Goal: Obtain resource: Download file/media

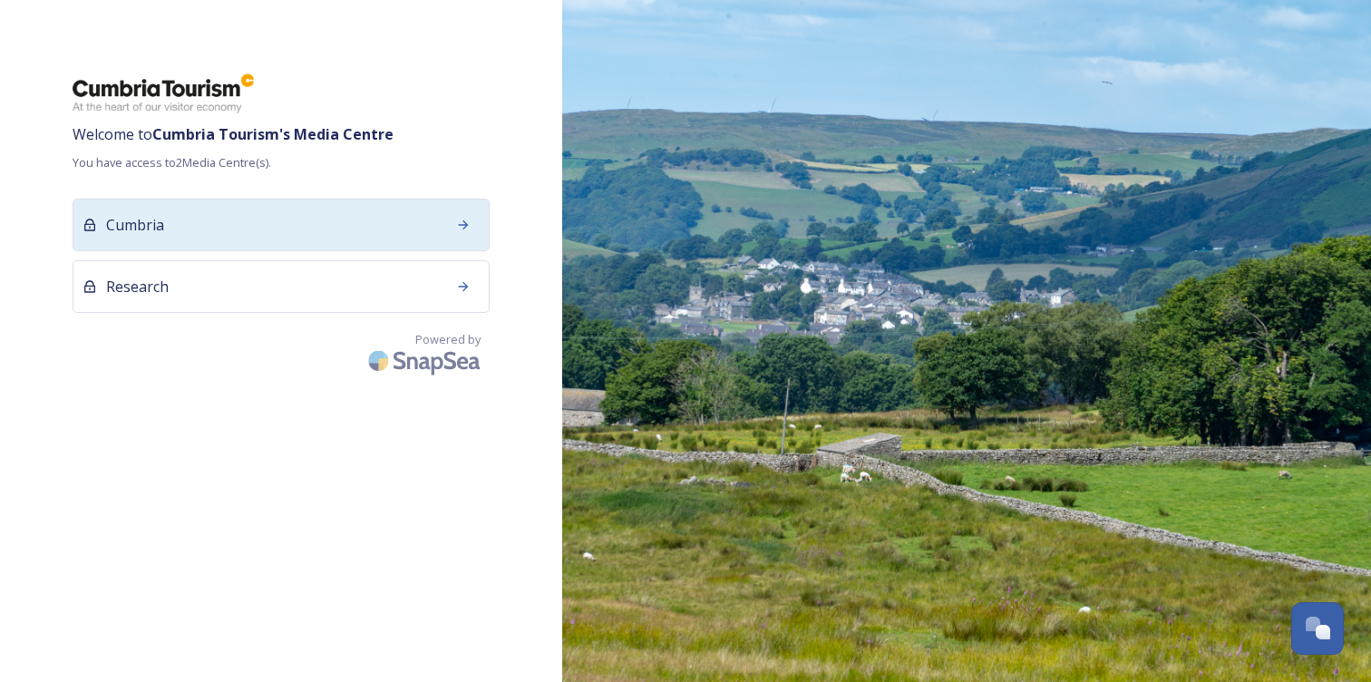
click at [180, 229] on div "Cumbria" at bounding box center [281, 225] width 417 height 53
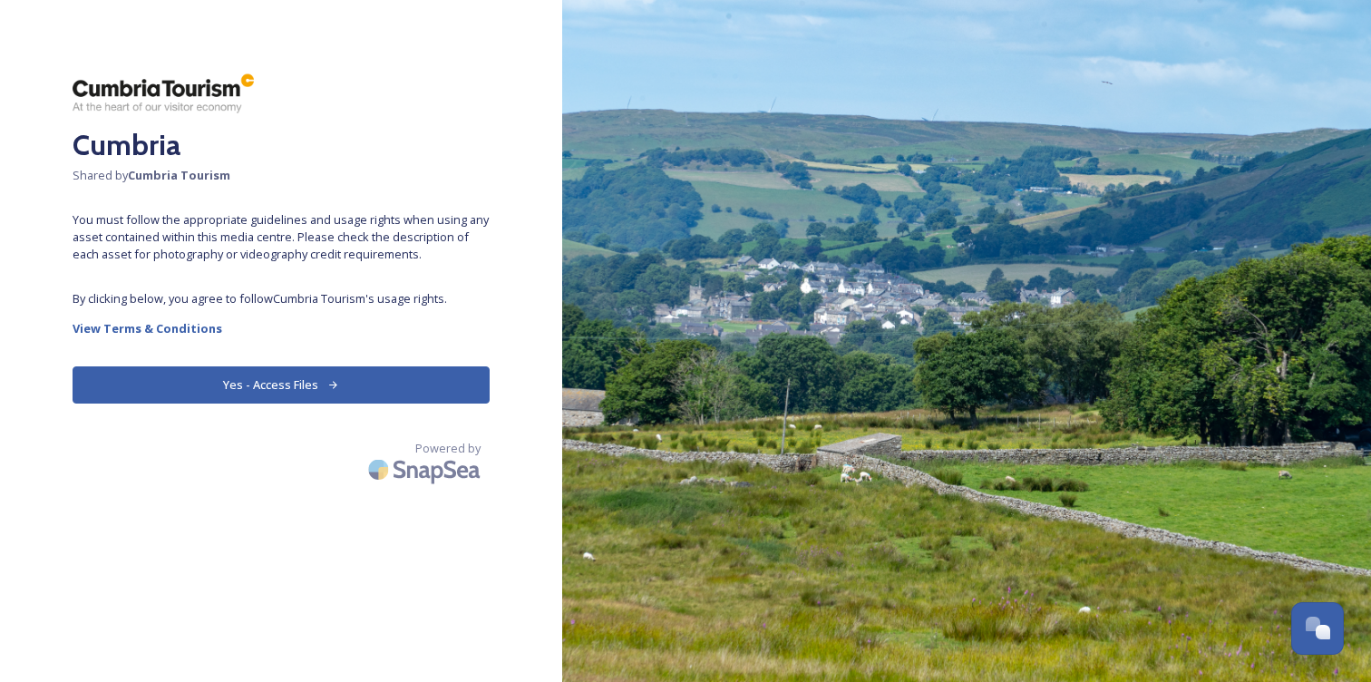
click at [291, 386] on button "Yes - Access Files" at bounding box center [281, 384] width 417 height 37
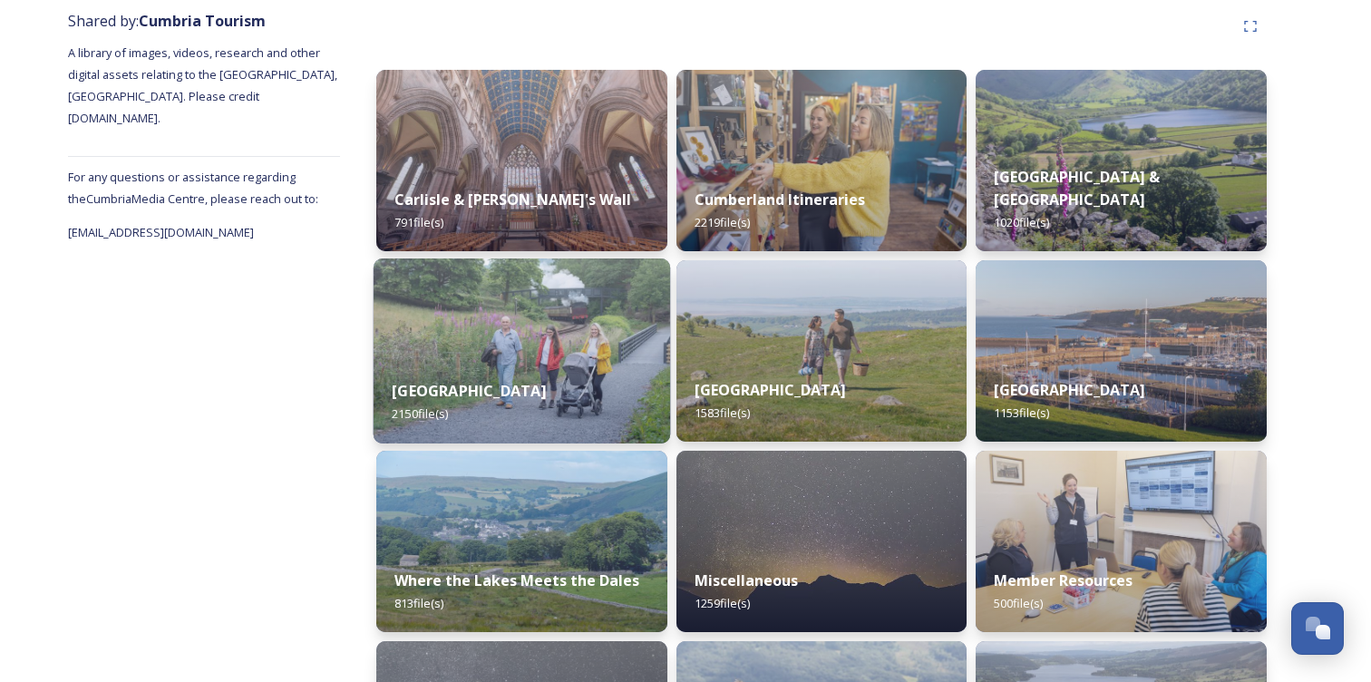
scroll to position [223, 0]
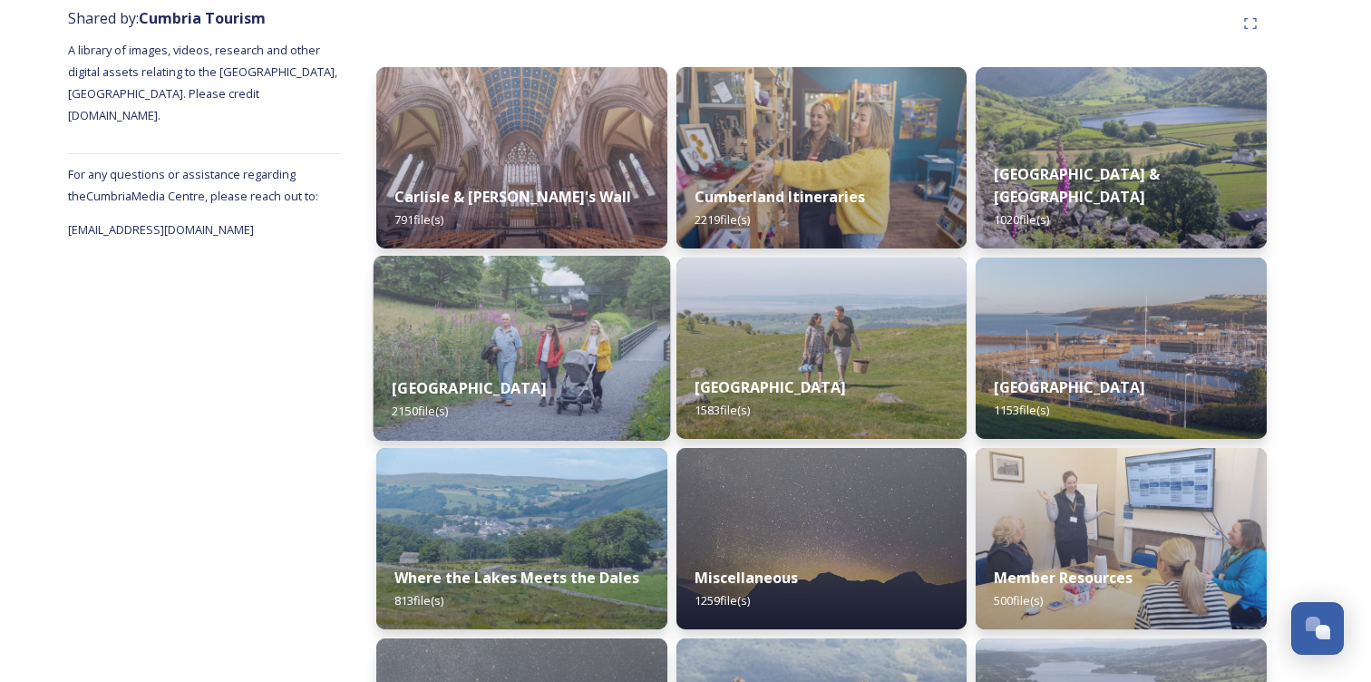
click at [436, 366] on div "[GEOGRAPHIC_DATA] 2150 file(s)" at bounding box center [522, 399] width 297 height 83
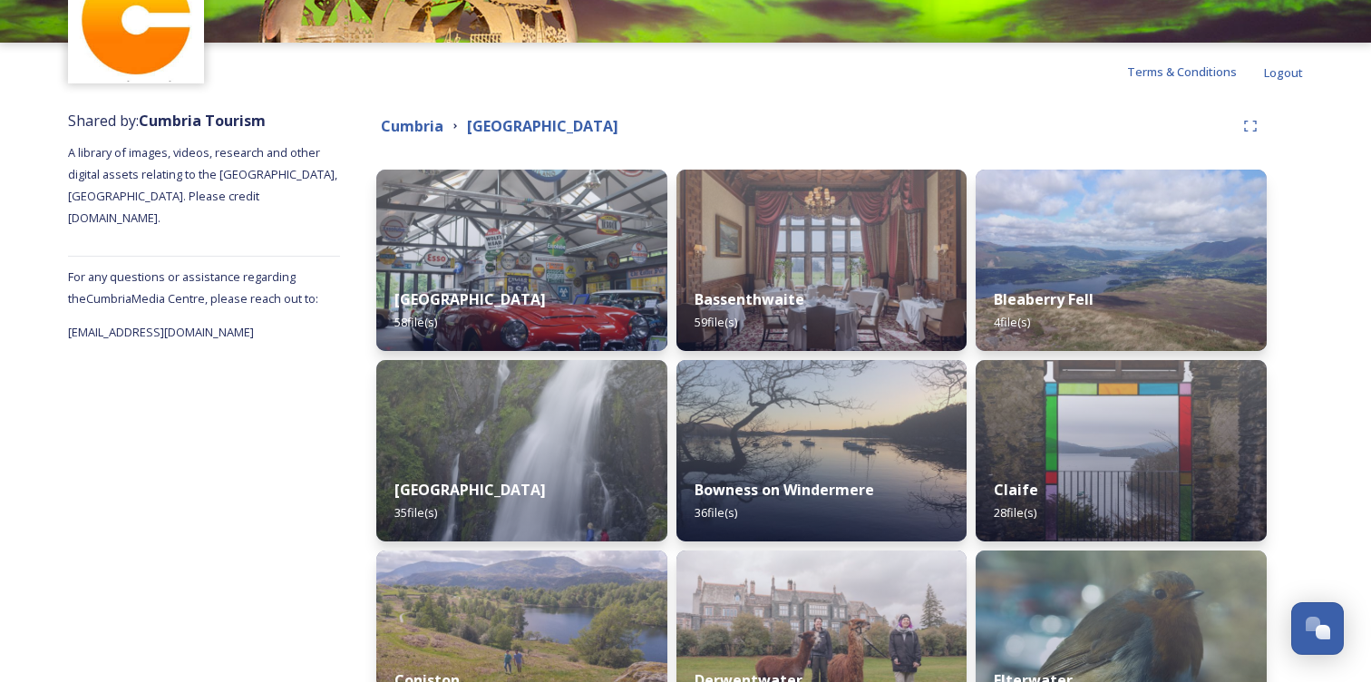
scroll to position [119, 0]
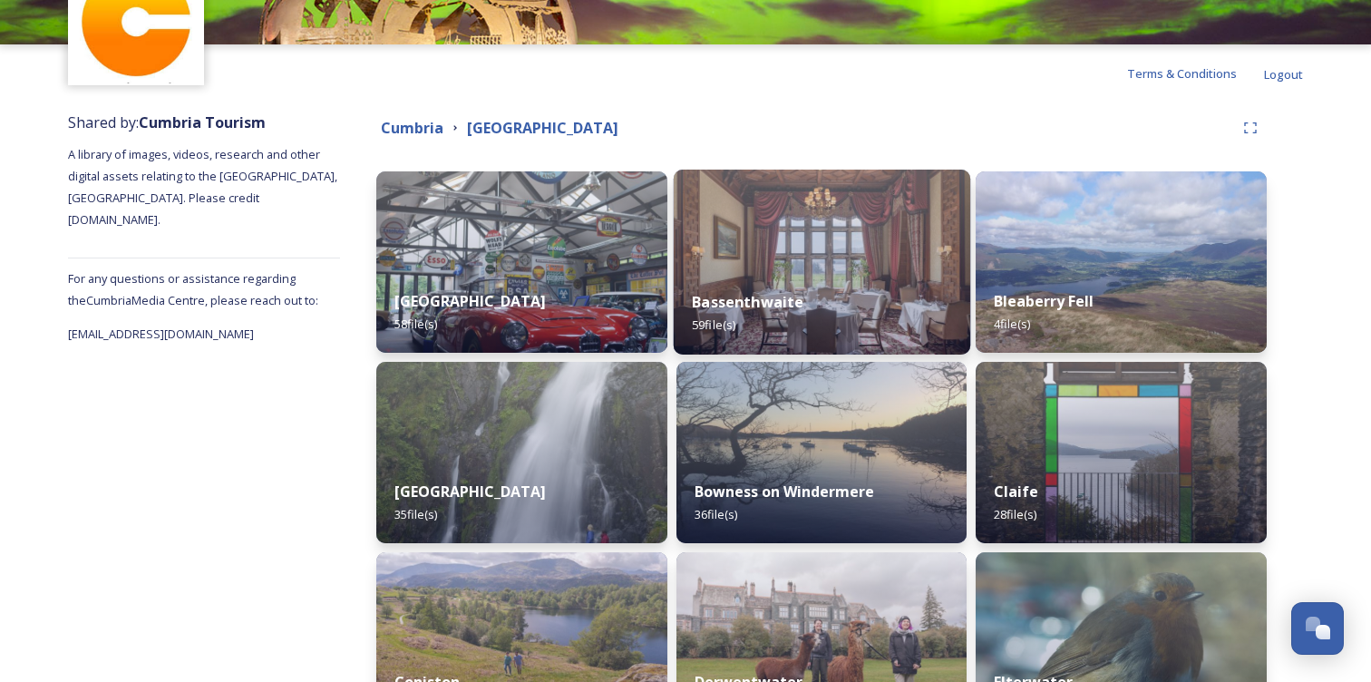
click at [778, 302] on strong "Bassenthwaite" at bounding box center [748, 302] width 112 height 20
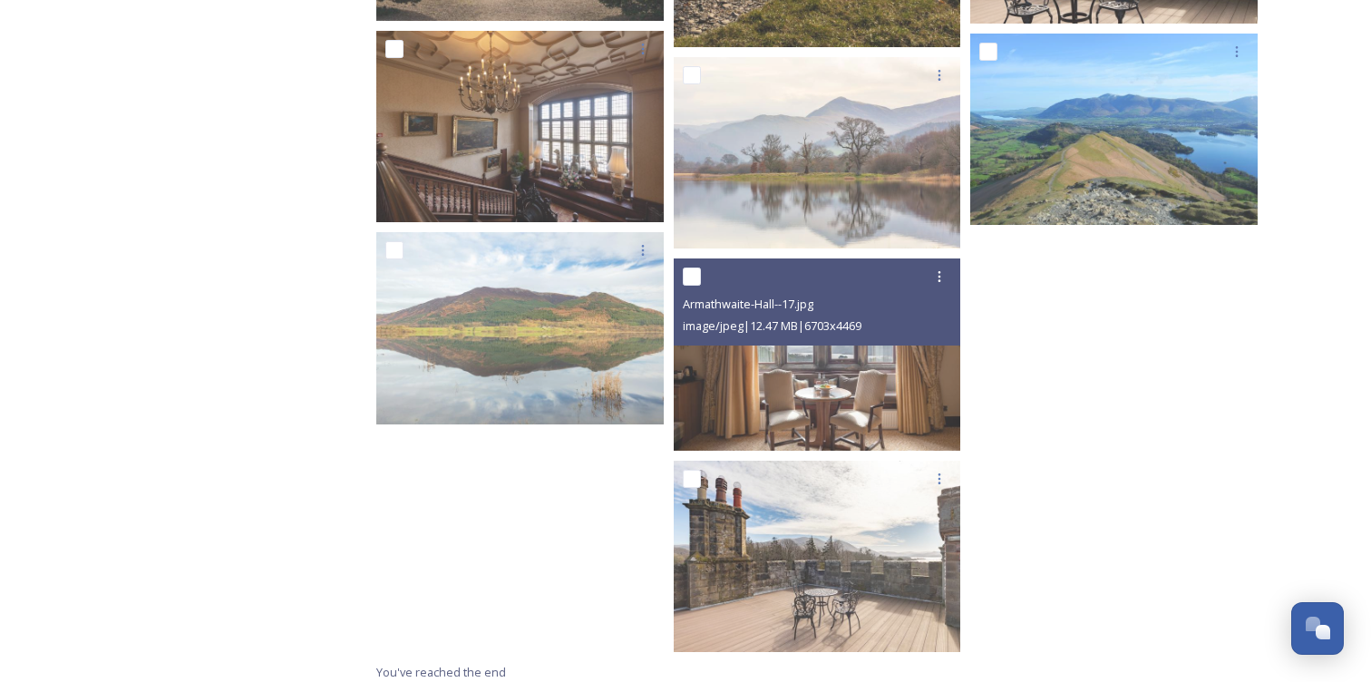
scroll to position [4324, 0]
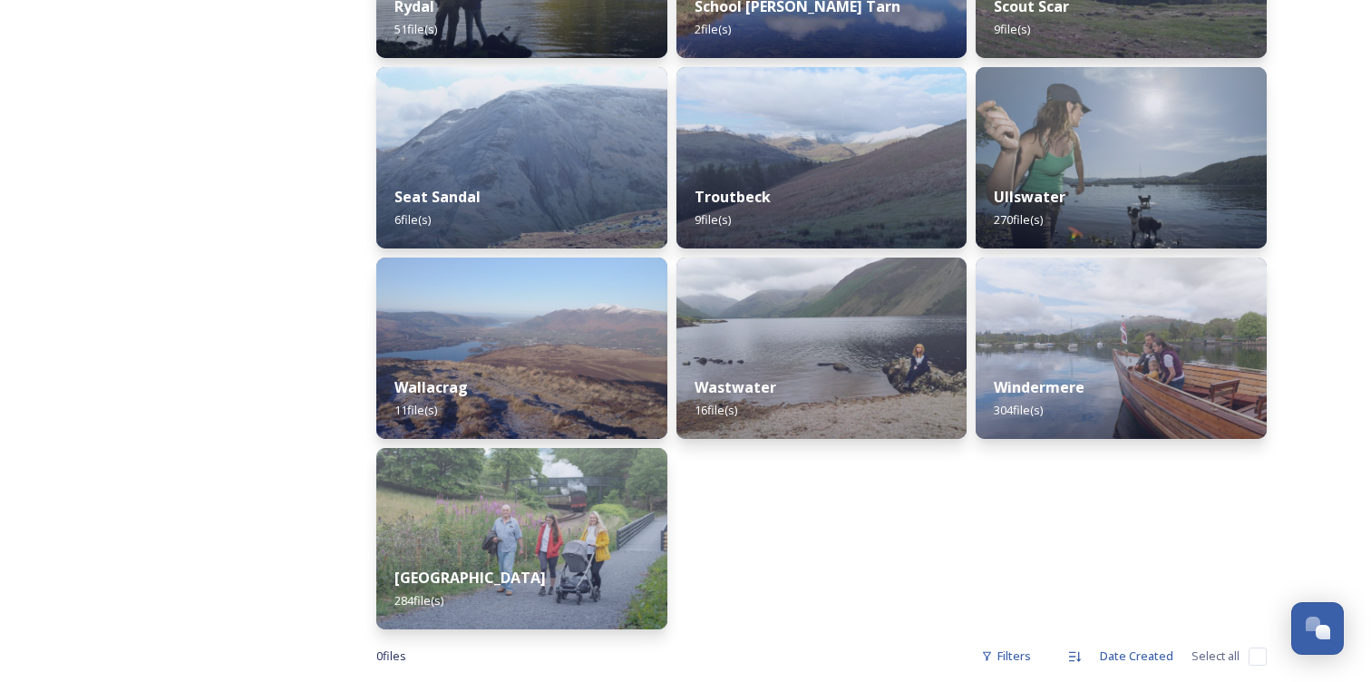
scroll to position [1779, 0]
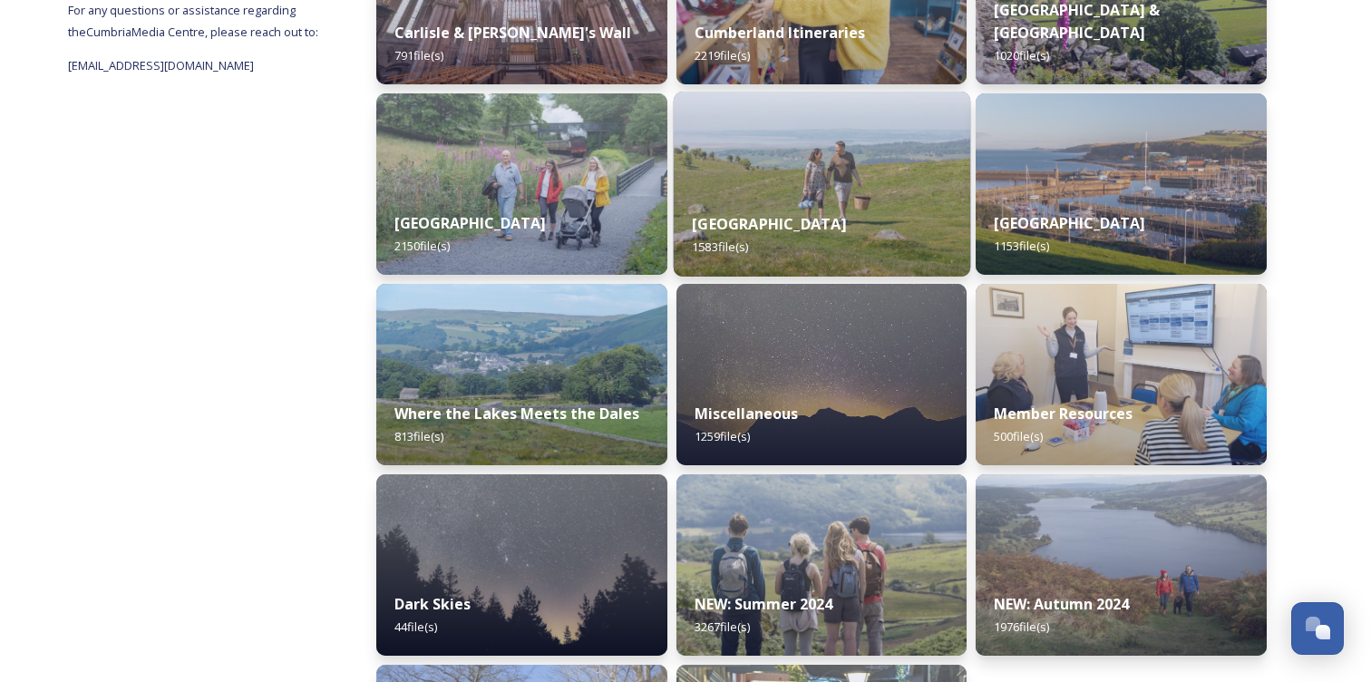
scroll to position [395, 0]
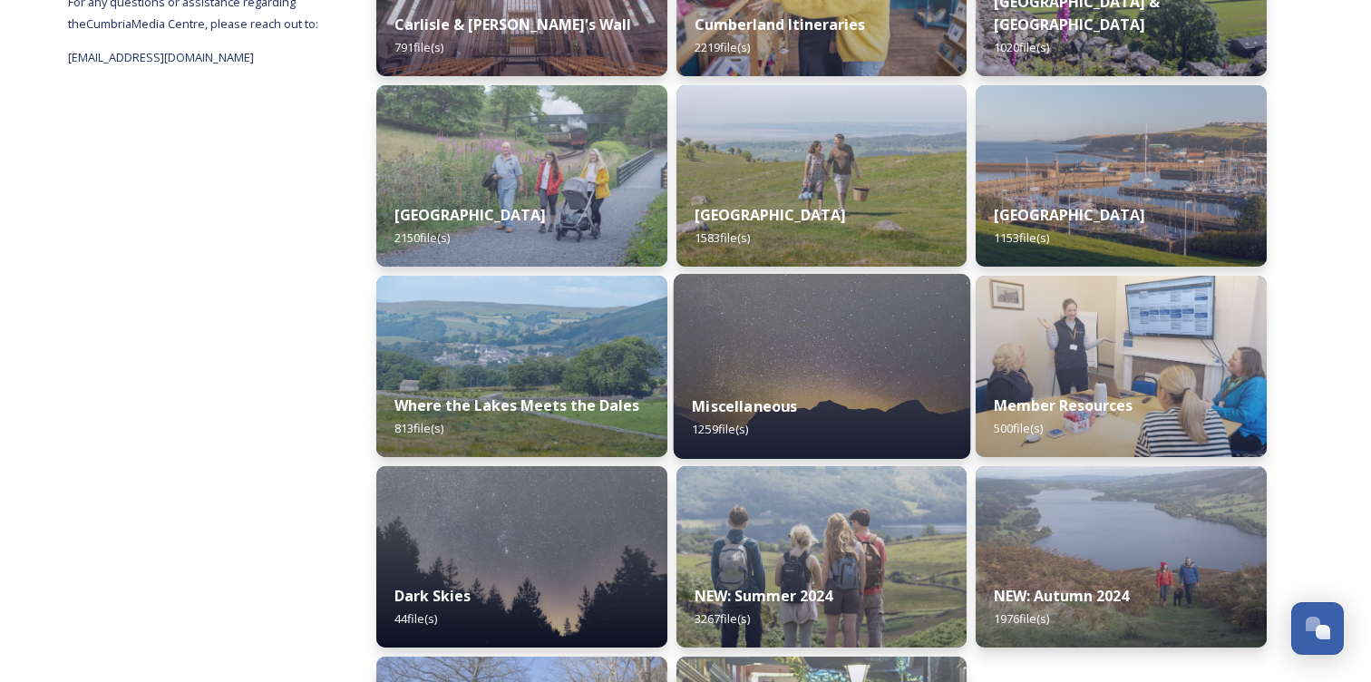
click at [851, 368] on img at bounding box center [821, 366] width 297 height 185
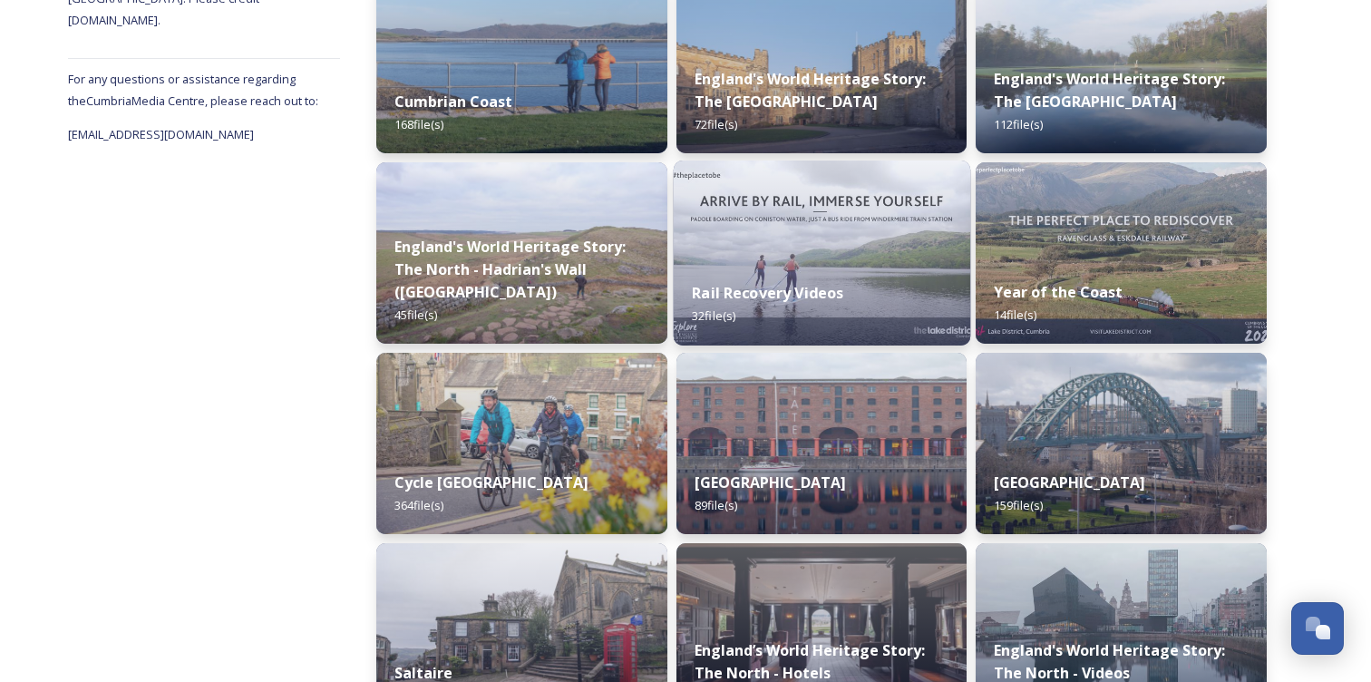
scroll to position [445, 0]
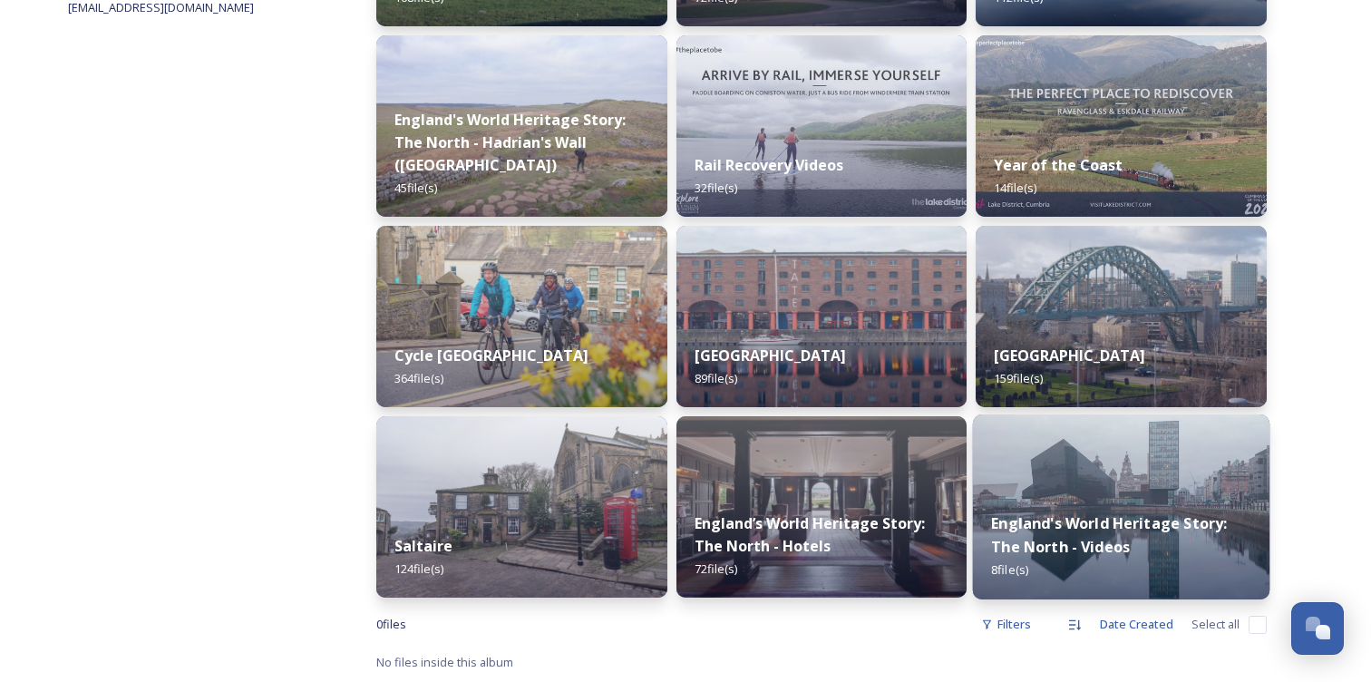
click at [1058, 501] on div "England's World Heritage Story: The North - Videos 8 file(s)" at bounding box center [1121, 546] width 297 height 105
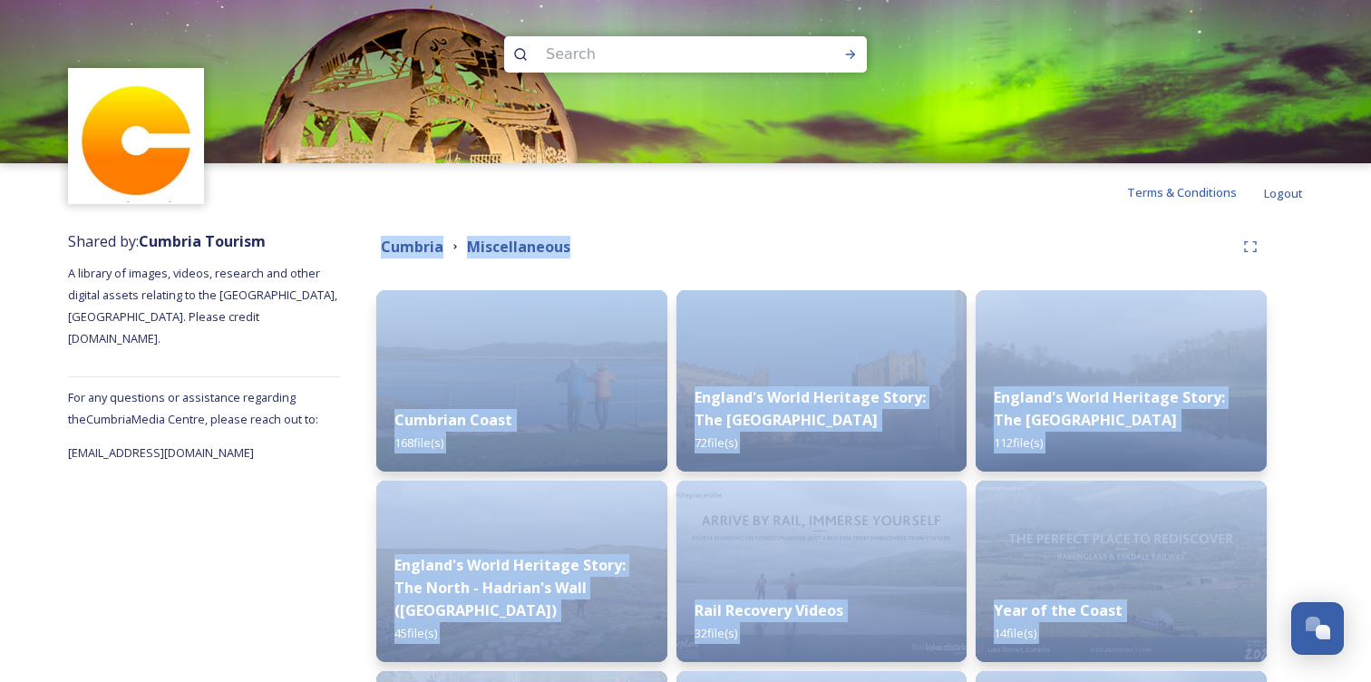
click at [1058, 501] on div "Terms & Conditions Logout Shared by: Cumbria Tourism A library of images, video…" at bounding box center [685, 563] width 1371 height 1127
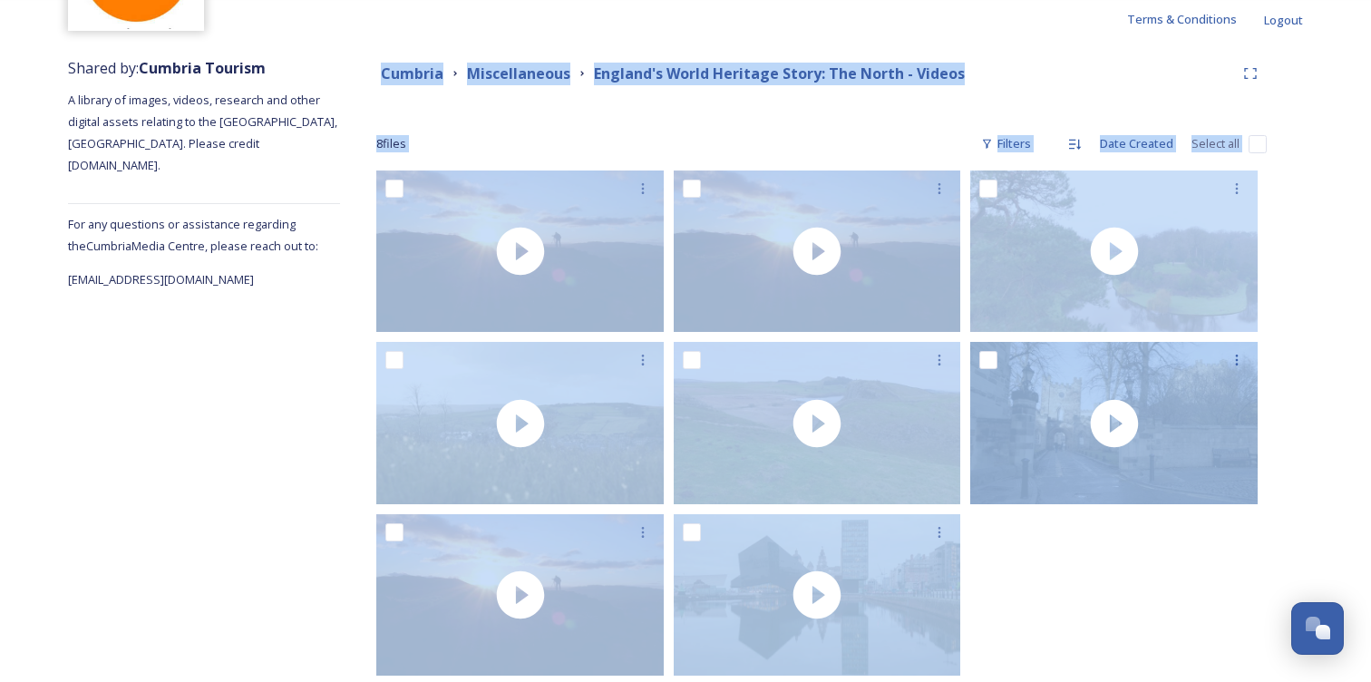
scroll to position [174, 0]
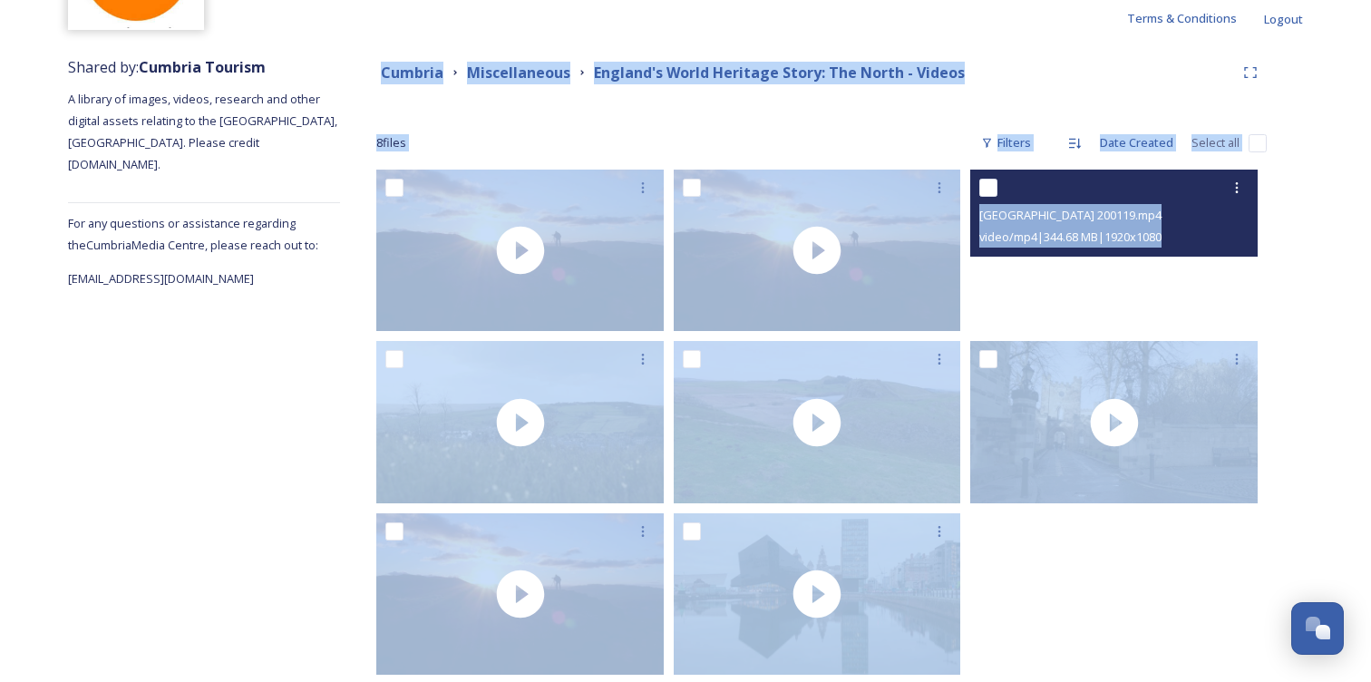
click at [1118, 268] on video "Fountains Abbey 200119.mp4" at bounding box center [1114, 250] width 288 height 161
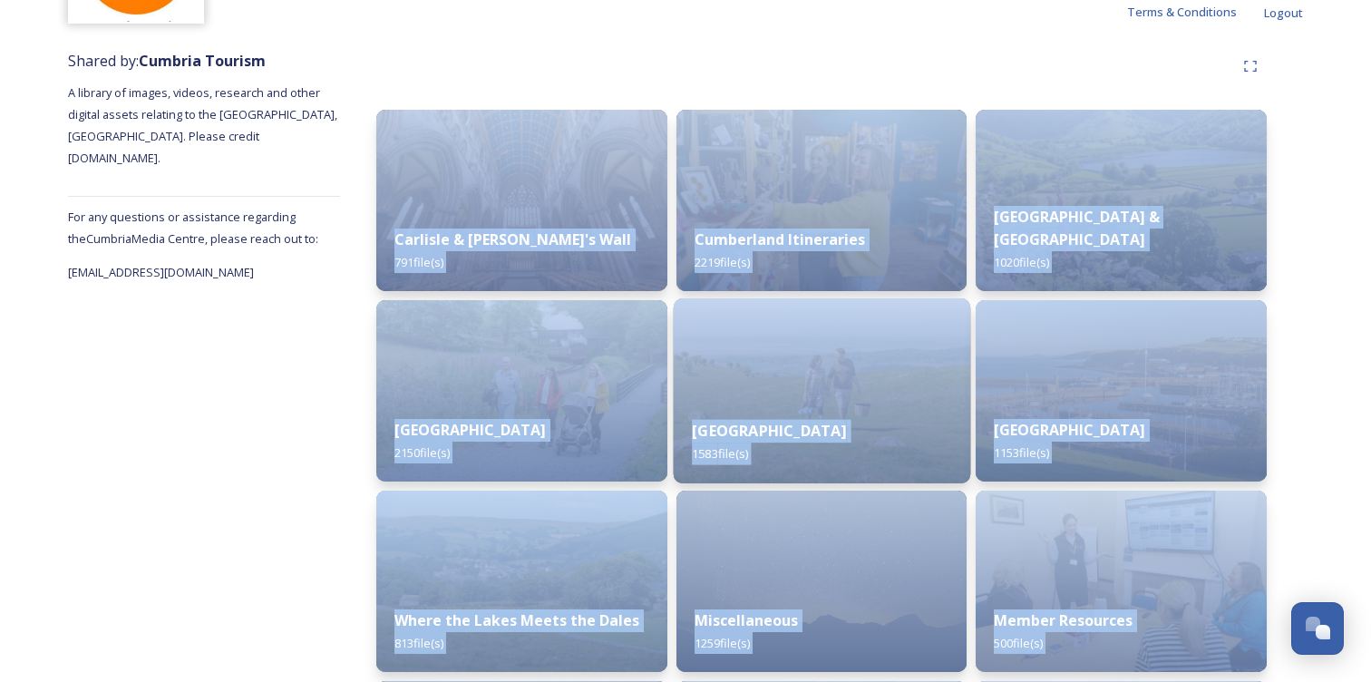
scroll to position [186, 0]
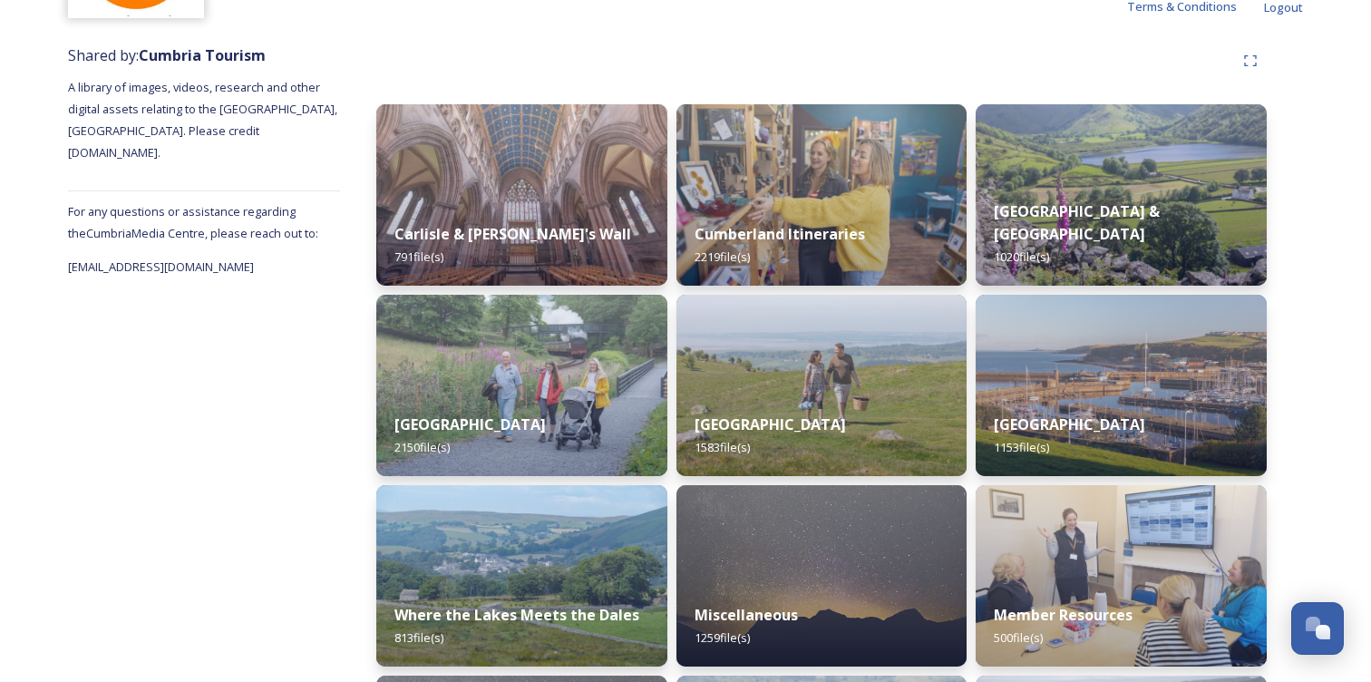
click at [209, 520] on div "Shared by: Cumbria Tourism A library of images, videos, research and other digi…" at bounding box center [204, 550] width 272 height 1030
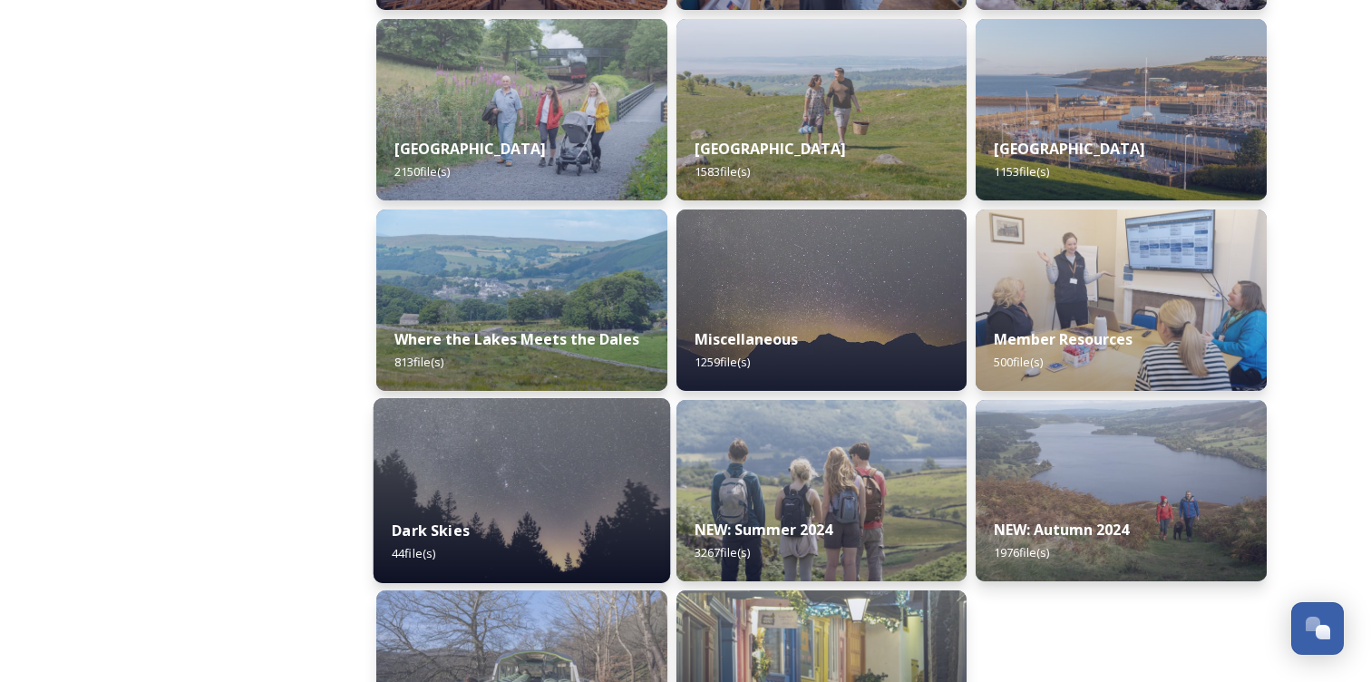
scroll to position [458, 0]
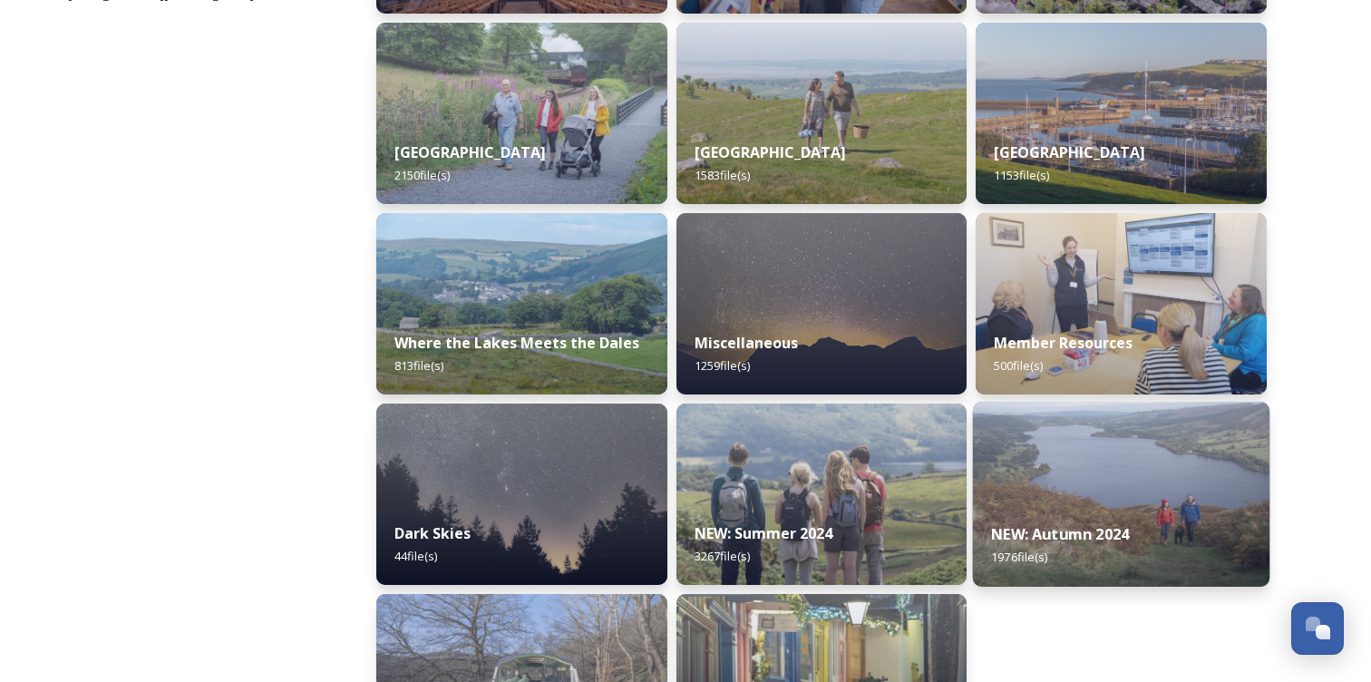
click at [1045, 519] on div "NEW: Autumn 2024 1976 file(s)" at bounding box center [1121, 545] width 297 height 83
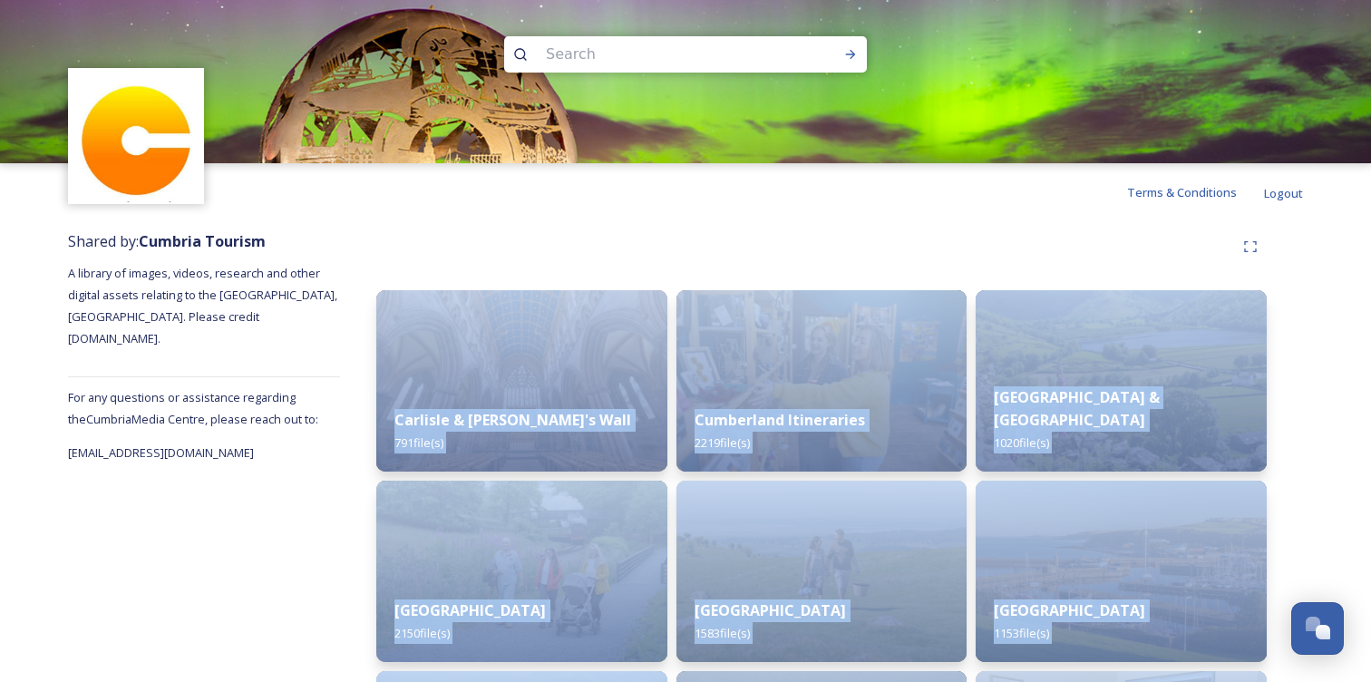
click at [1045, 519] on div "Terms & Conditions Logout Shared by: Cumbria Tourism A library of images, video…" at bounding box center [685, 626] width 1371 height 1252
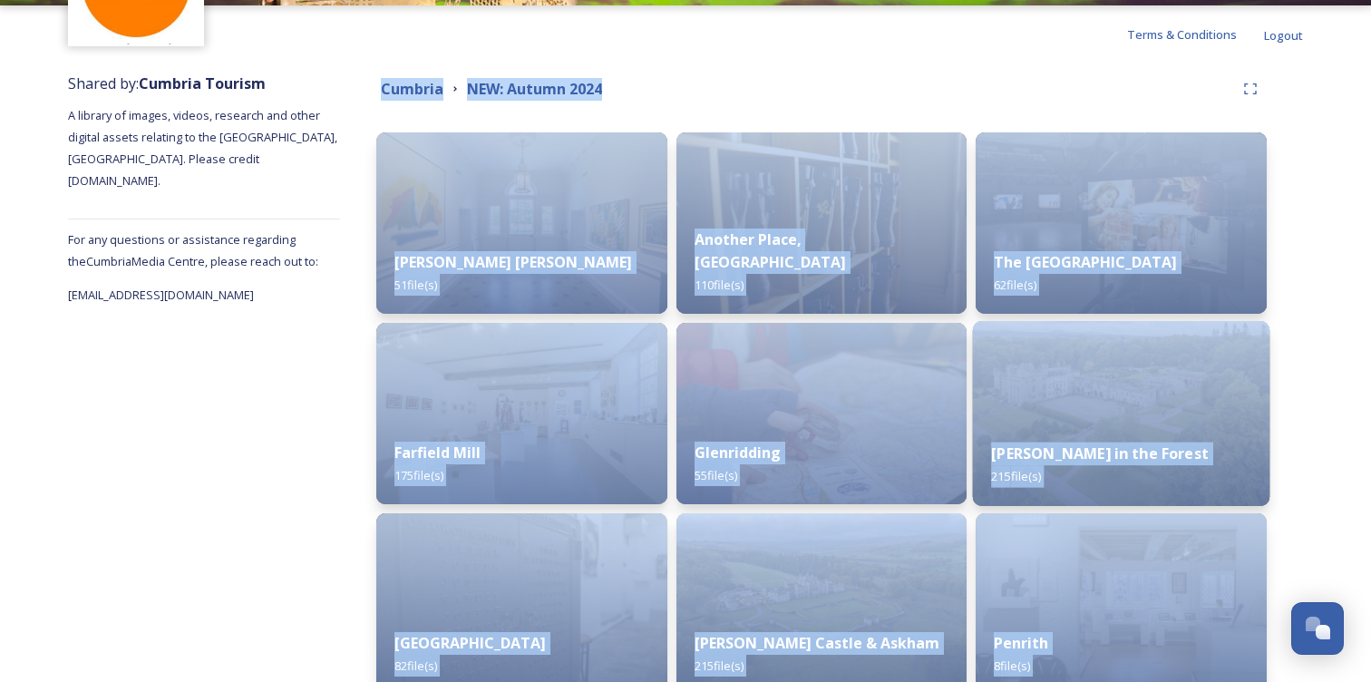
scroll to position [157, 0]
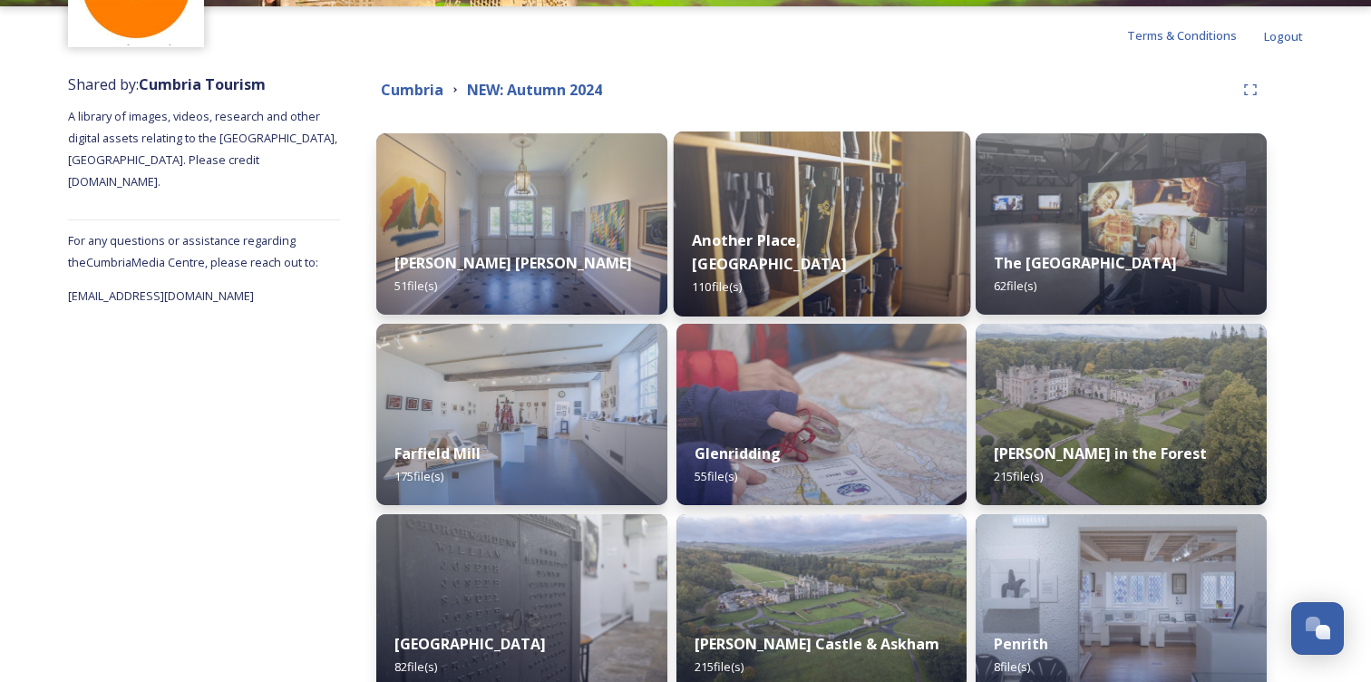
click at [896, 277] on div "Another Place, The Lake 110 file(s)" at bounding box center [821, 263] width 297 height 105
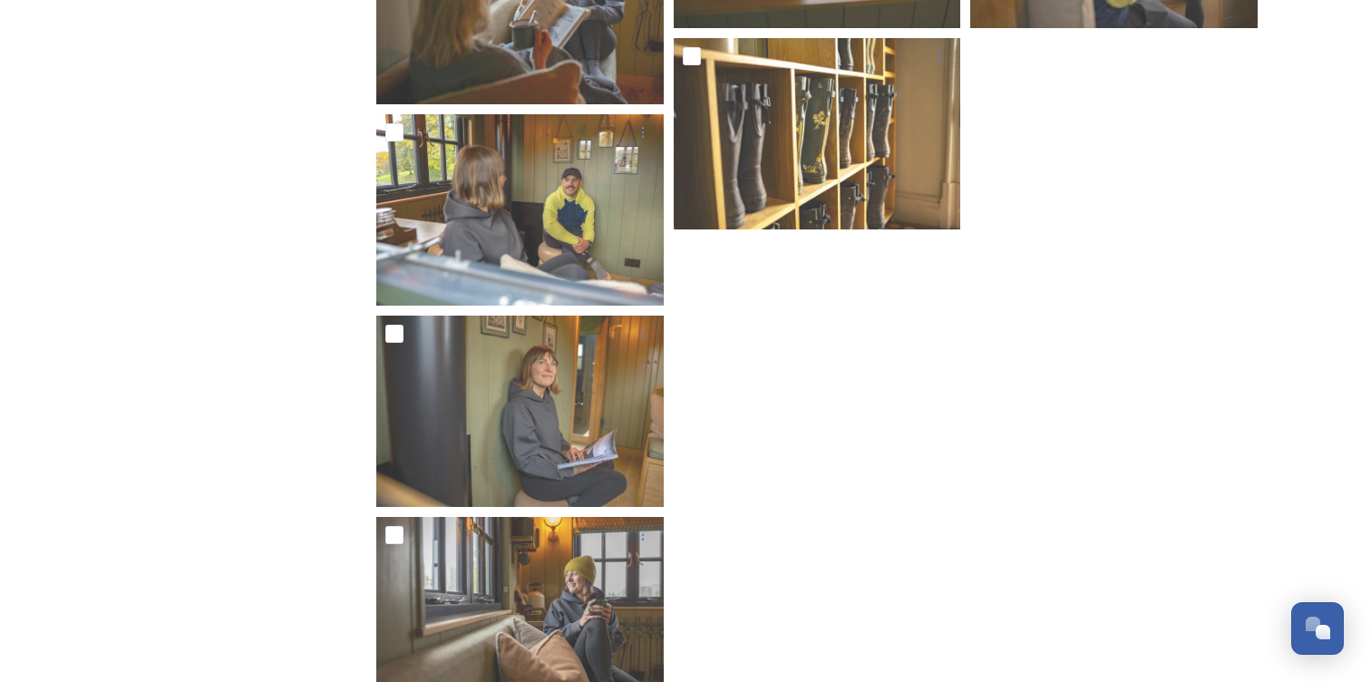
scroll to position [8349, 0]
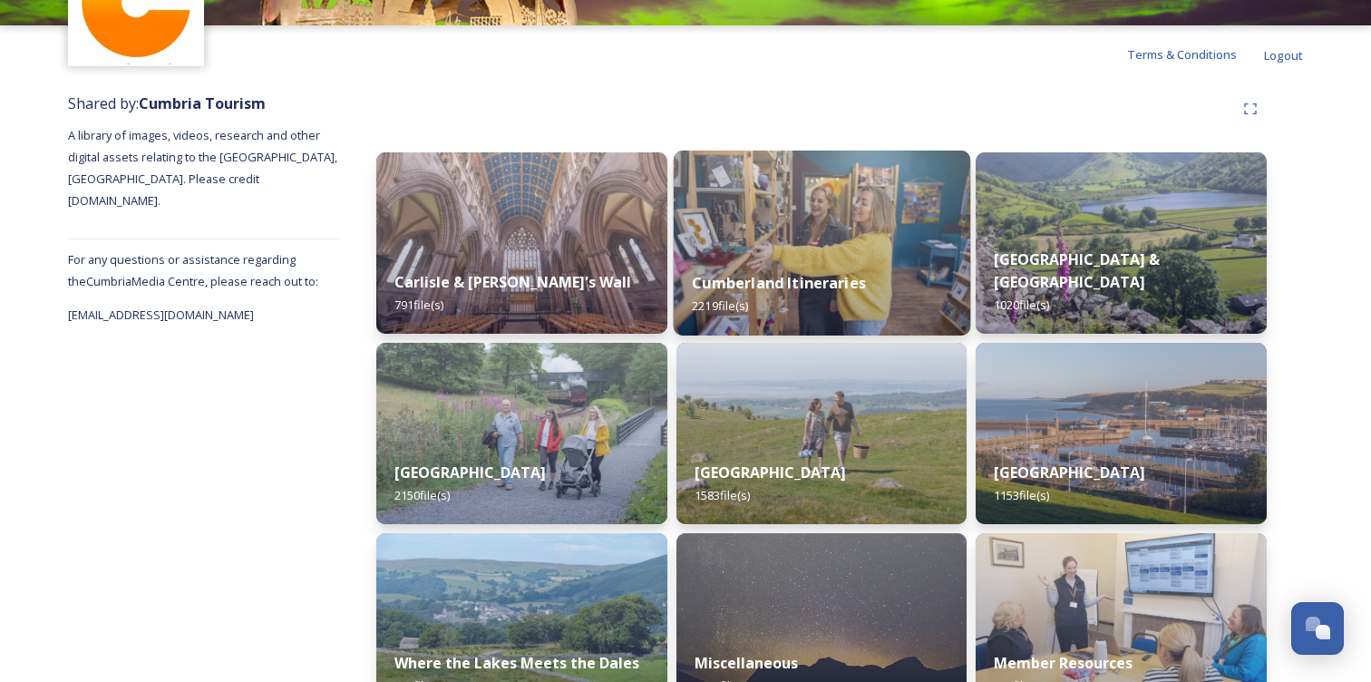
scroll to position [141, 0]
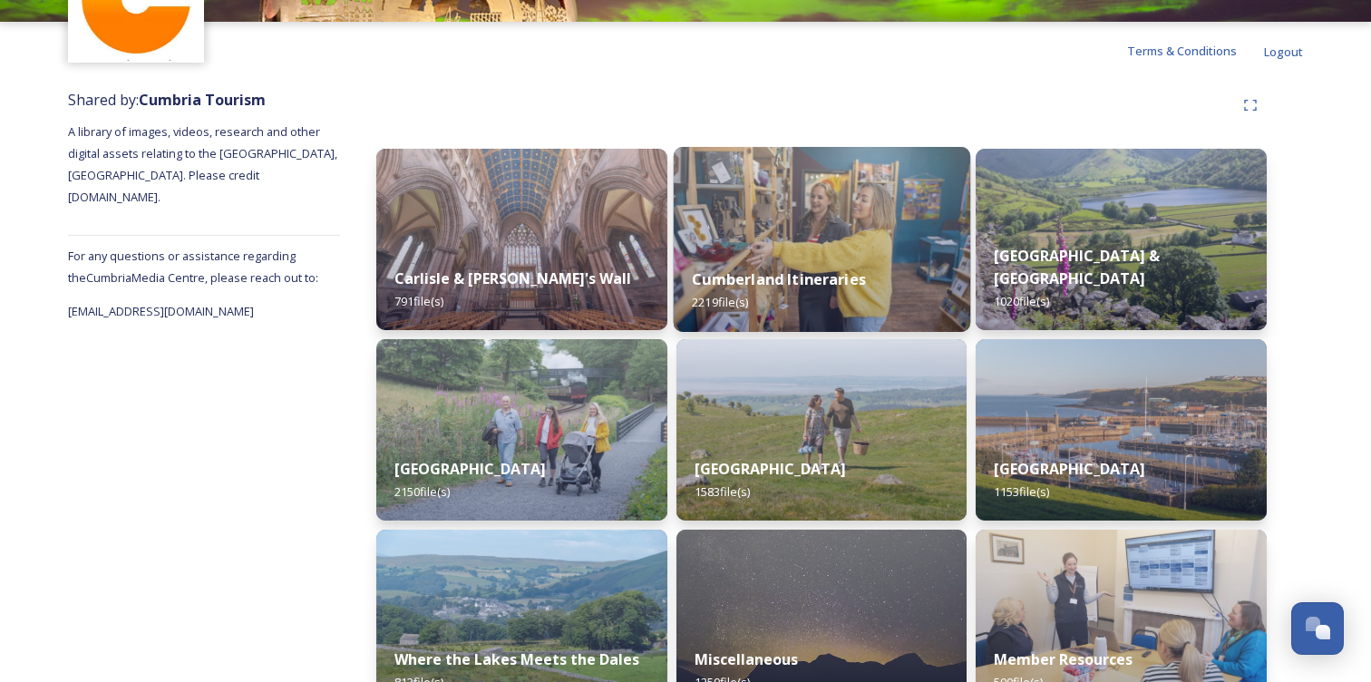
click at [749, 251] on div "Cumberland Itineraries 2219 file(s)" at bounding box center [821, 290] width 297 height 83
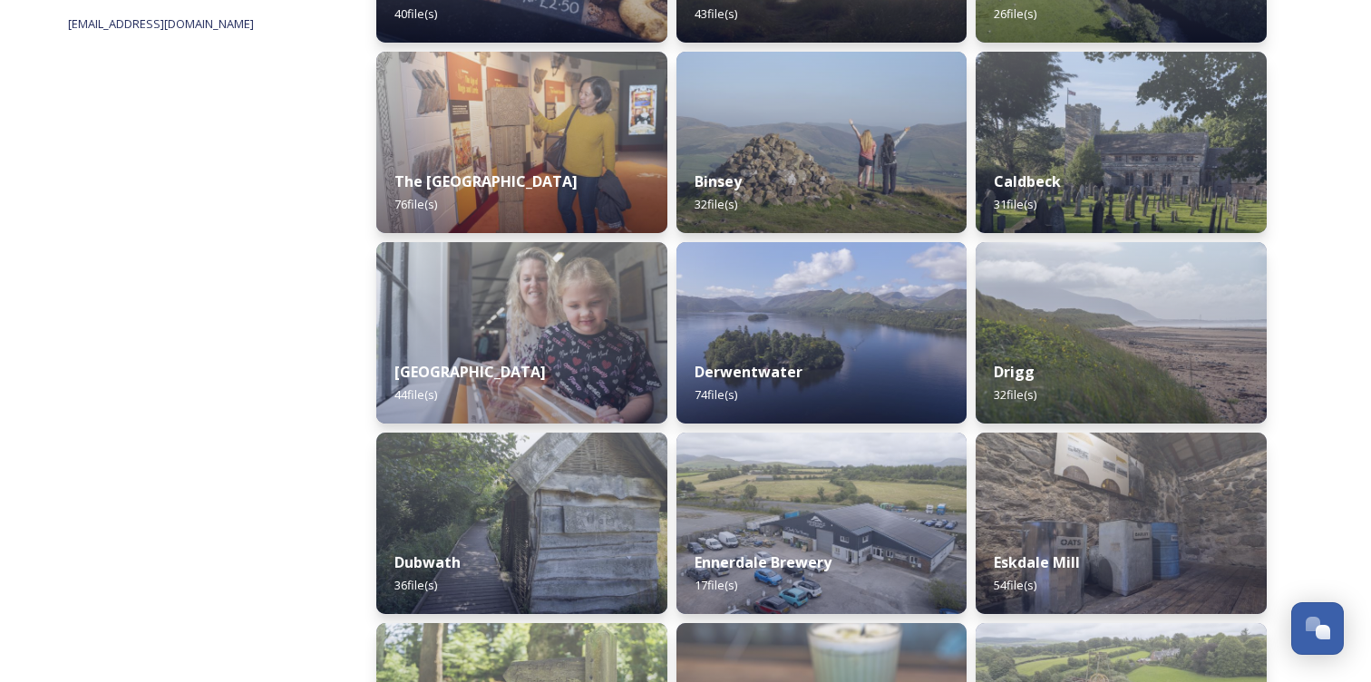
scroll to position [411, 0]
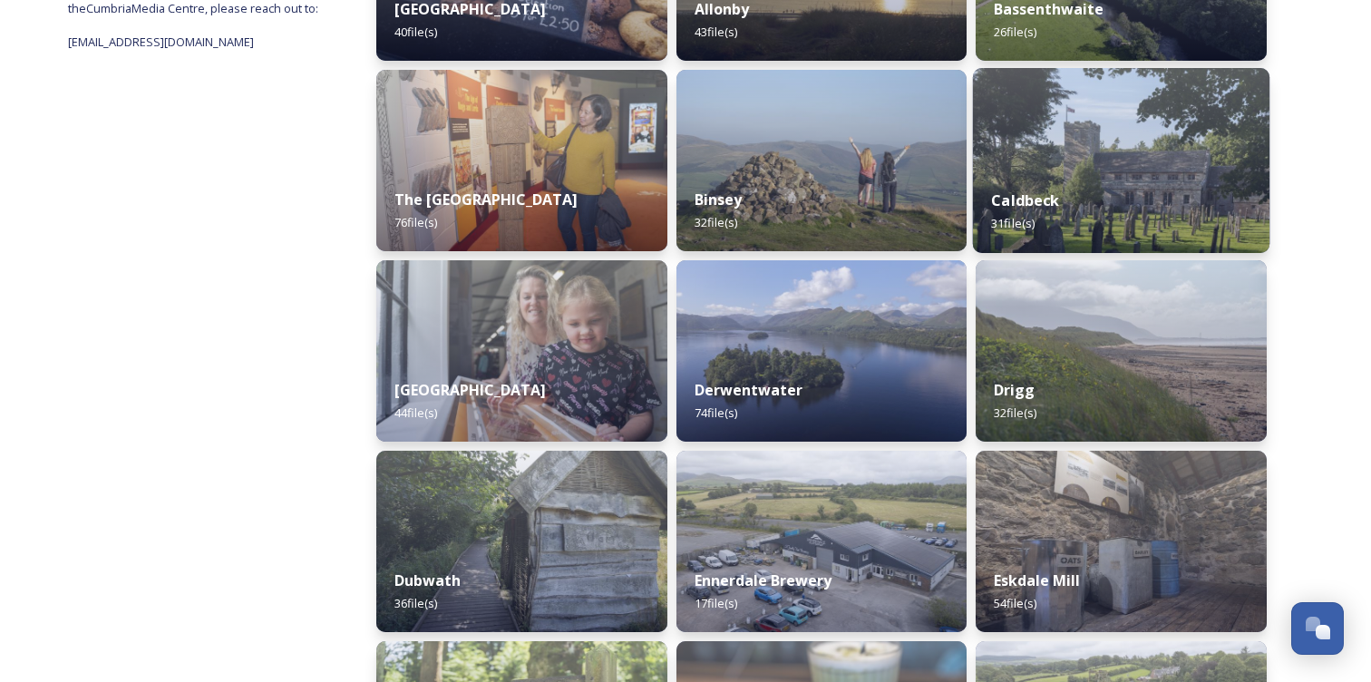
click at [1091, 200] on div "Caldbeck 31 file(s)" at bounding box center [1121, 212] width 297 height 83
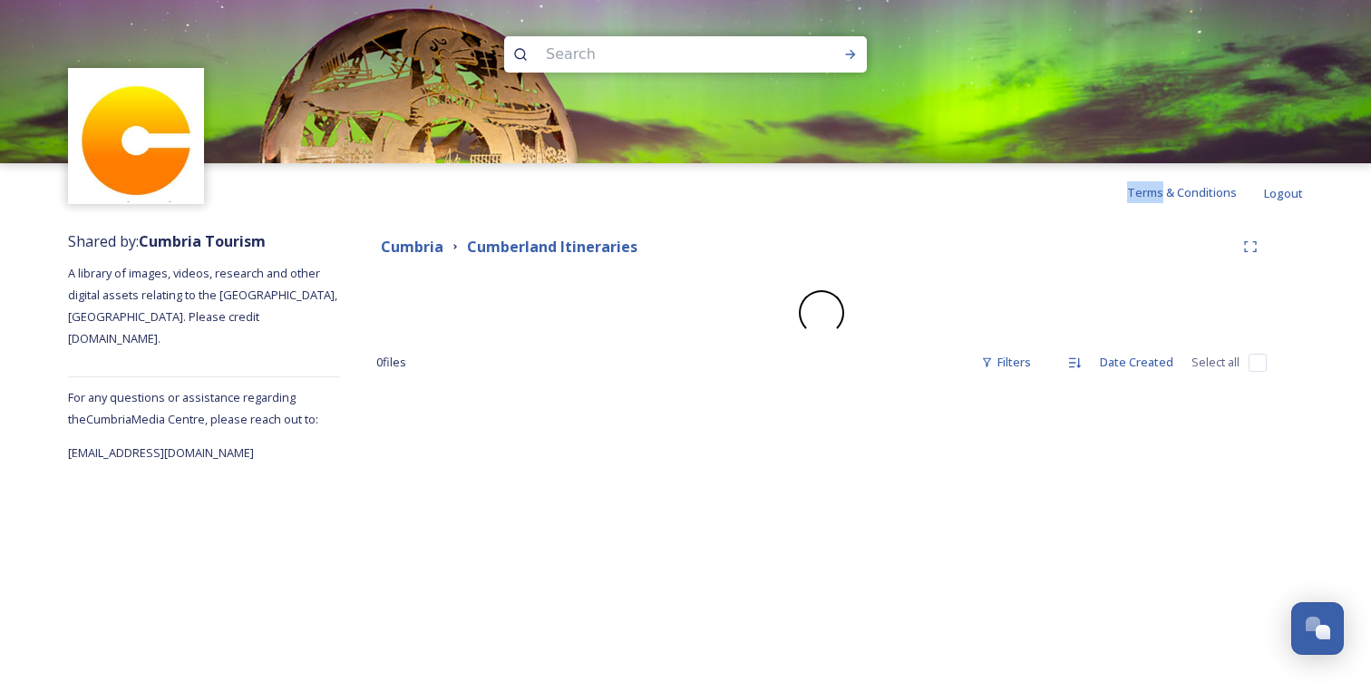
click at [1091, 200] on div "Terms & Conditions Logout" at bounding box center [685, 192] width 1371 height 58
